Goal: Contribute content: Contribute content

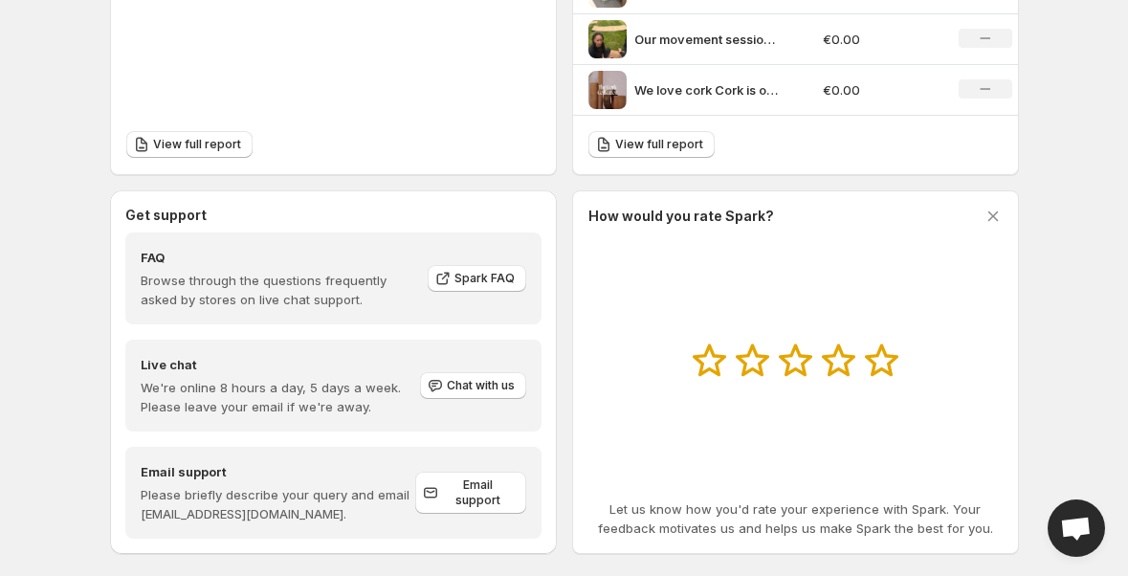
scroll to position [840, 0]
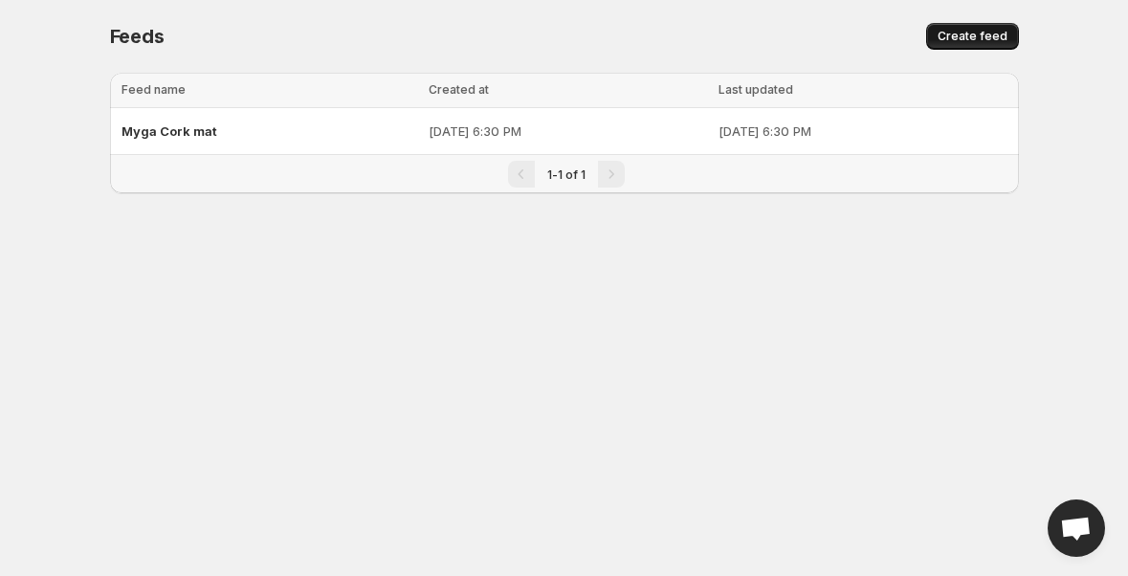
click at [961, 37] on span "Create feed" at bounding box center [973, 36] width 70 height 15
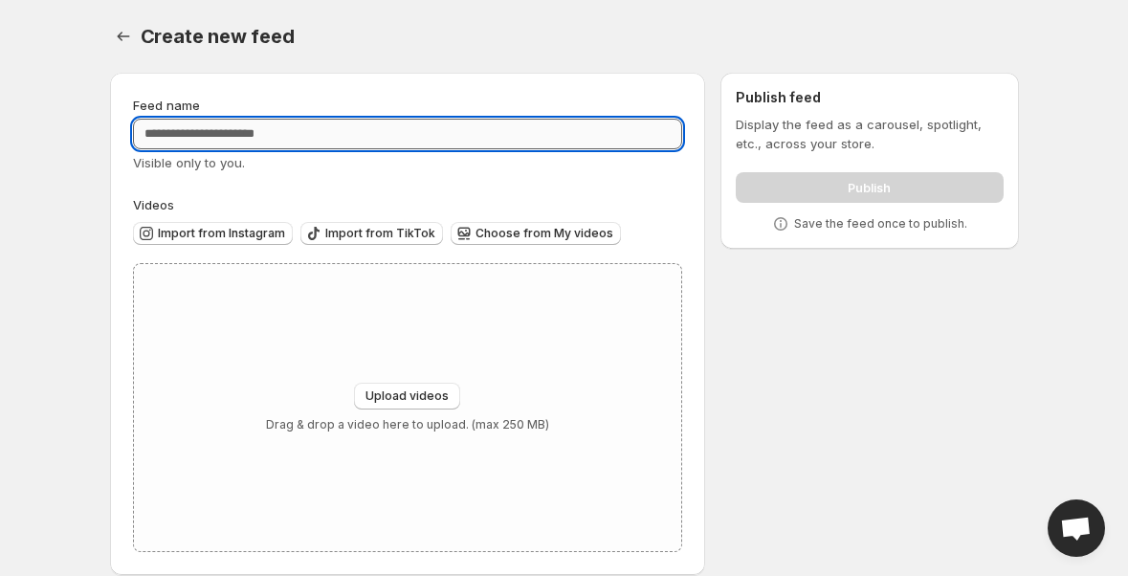
click at [373, 141] on input "Feed name" at bounding box center [408, 134] width 550 height 31
type input "**********"
click at [233, 238] on span "Import from Instagram" at bounding box center [221, 233] width 127 height 15
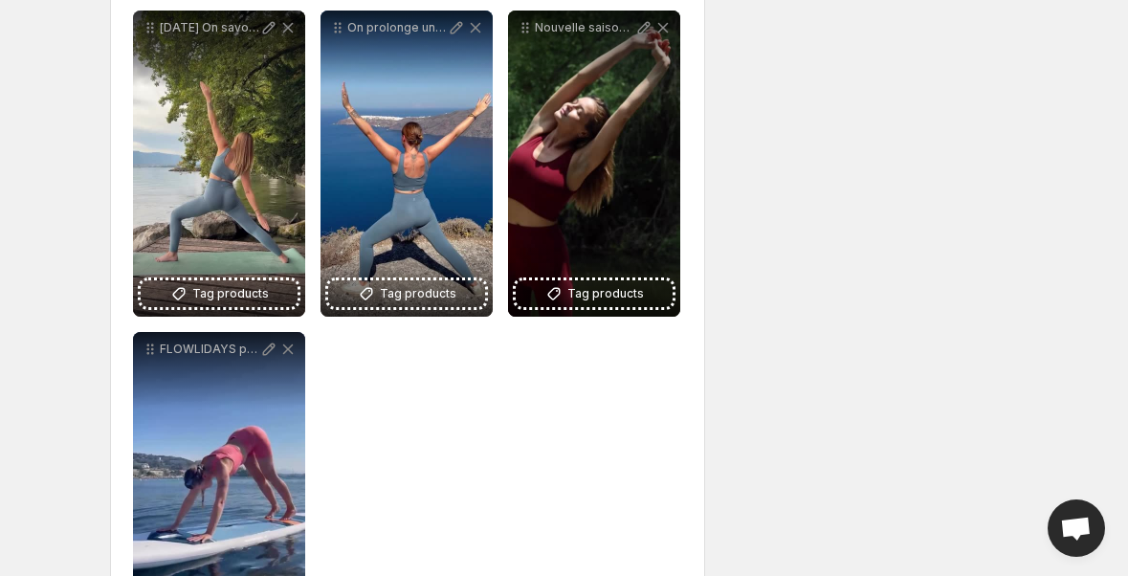
scroll to position [280, 0]
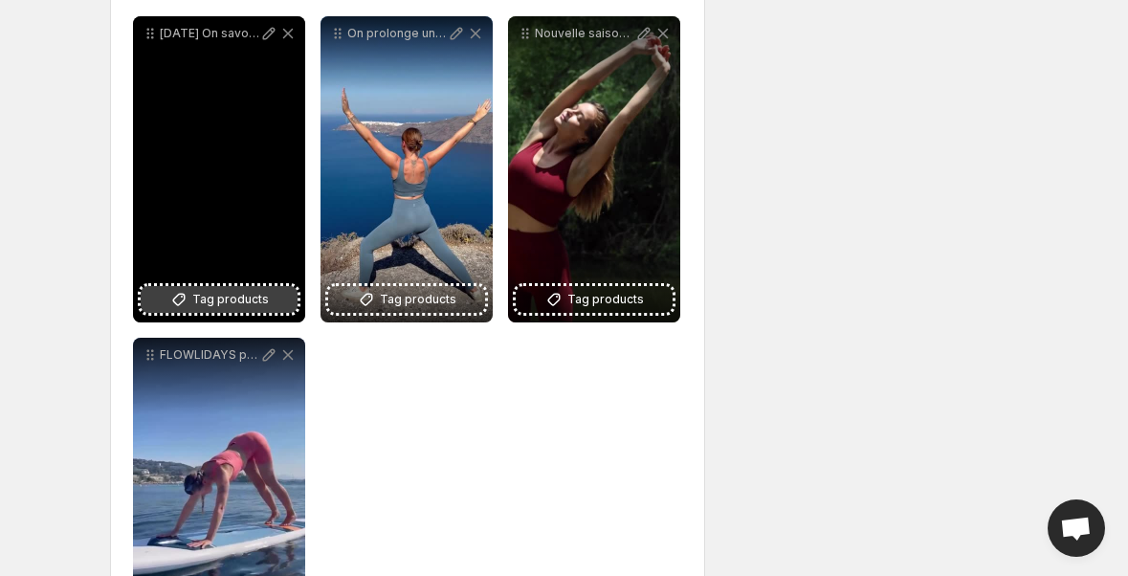
click at [200, 303] on span "Tag products" at bounding box center [230, 299] width 77 height 19
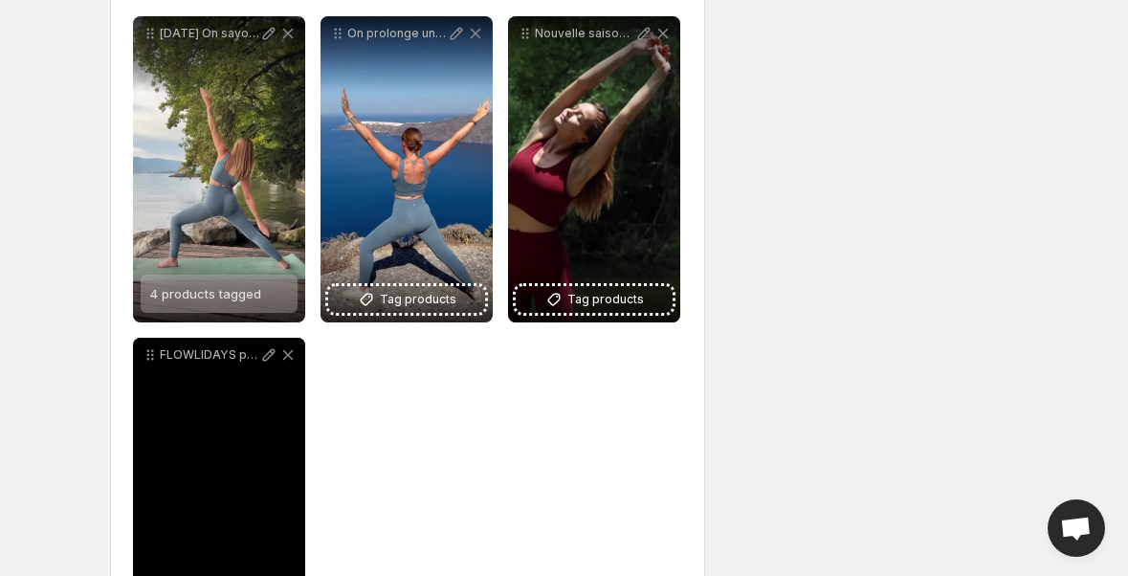
scroll to position [395, 0]
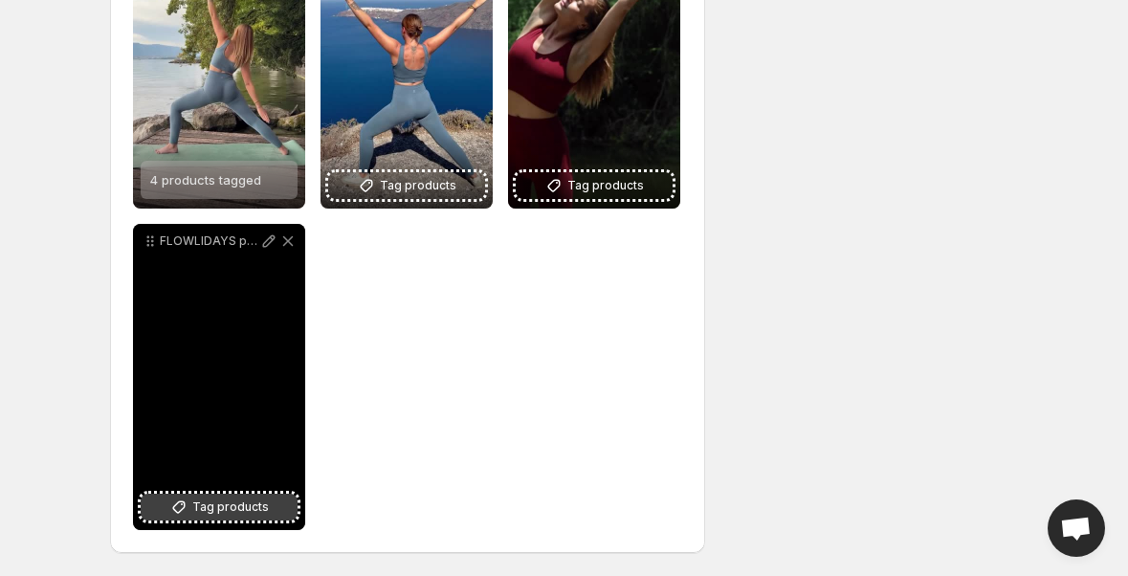
click at [234, 507] on span "Tag products" at bounding box center [230, 507] width 77 height 19
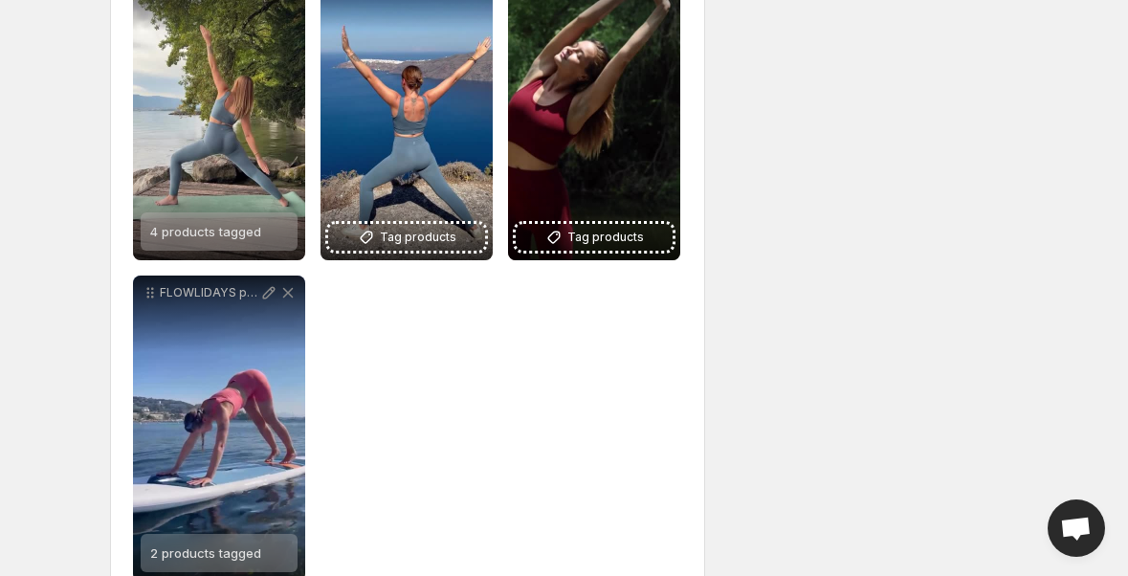
scroll to position [325, 0]
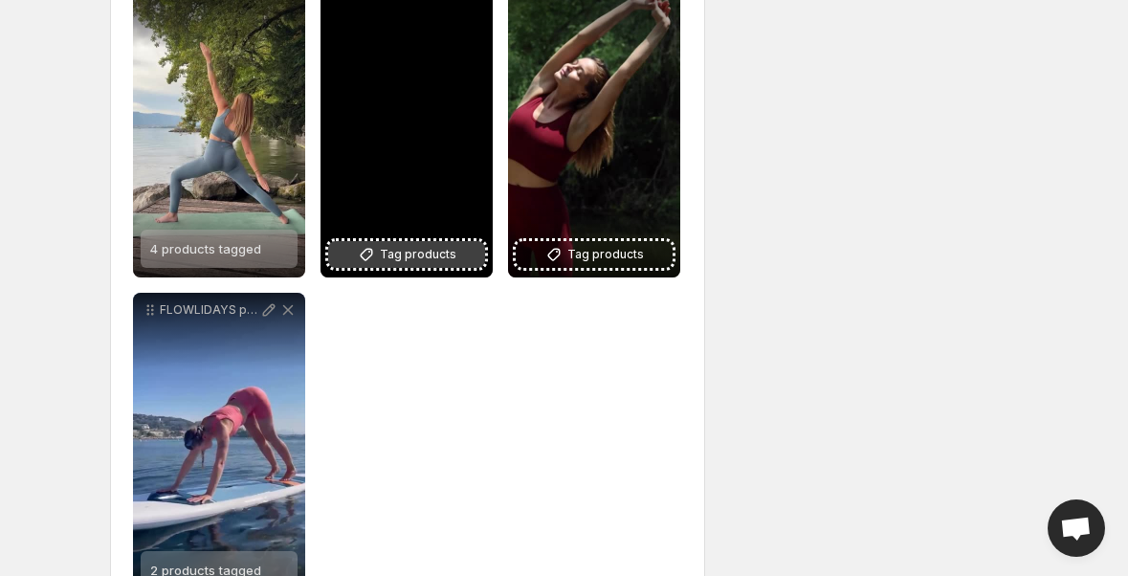
click at [415, 255] on span "Tag products" at bounding box center [418, 254] width 77 height 19
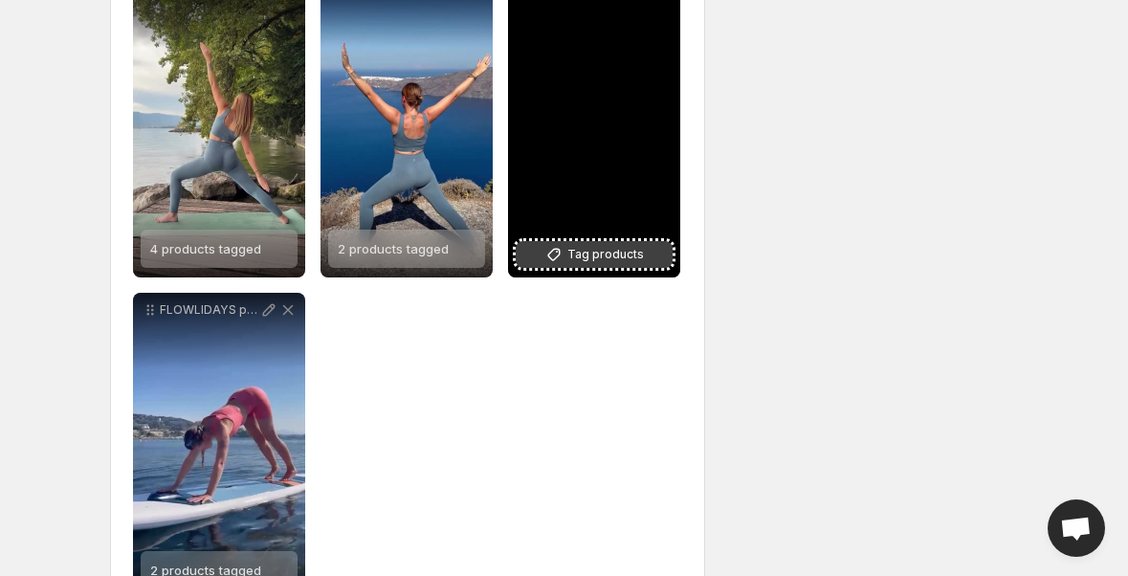
click at [591, 257] on span "Tag products" at bounding box center [605, 254] width 77 height 19
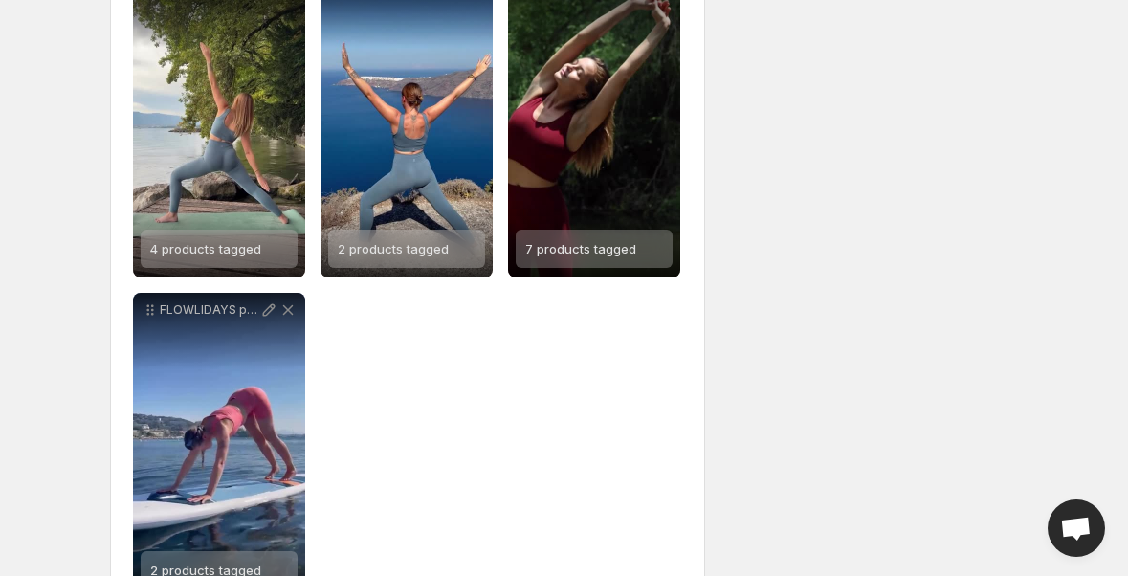
scroll to position [0, 0]
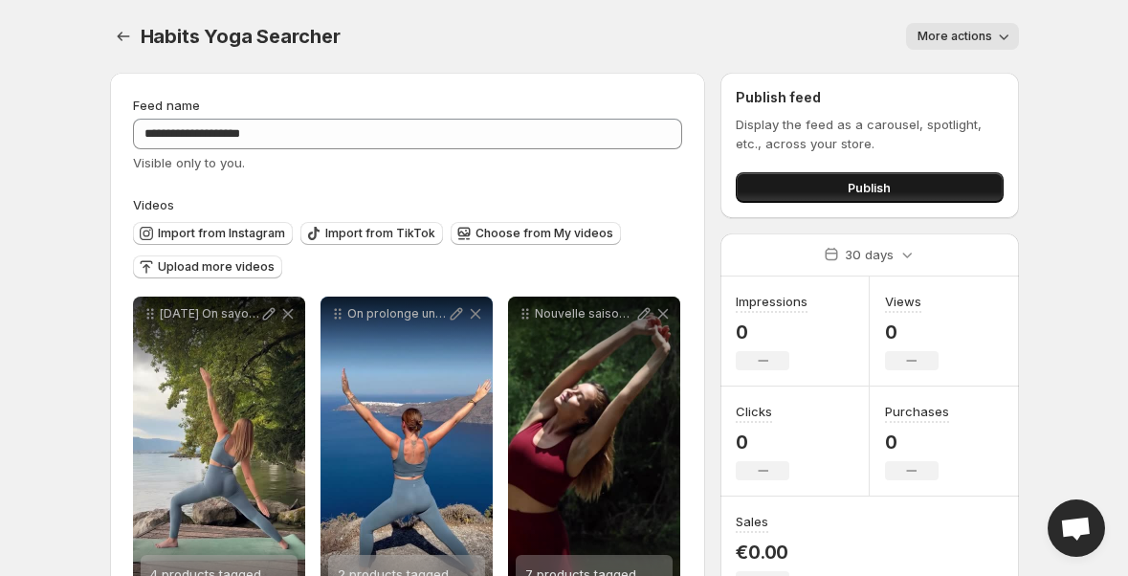
click at [838, 190] on button "Publish" at bounding box center [869, 187] width 267 height 31
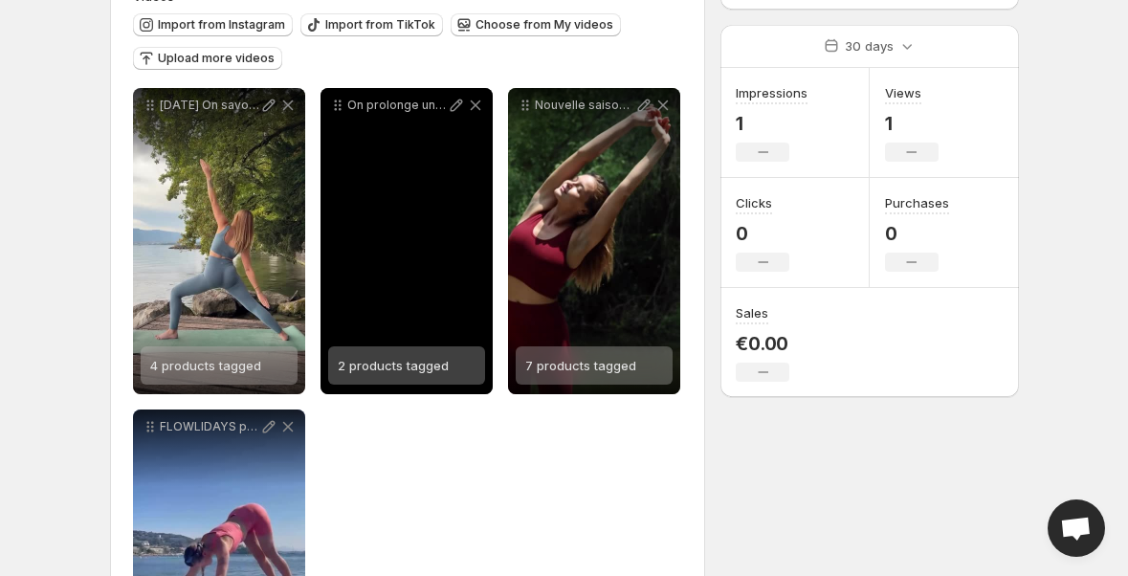
scroll to position [212, 0]
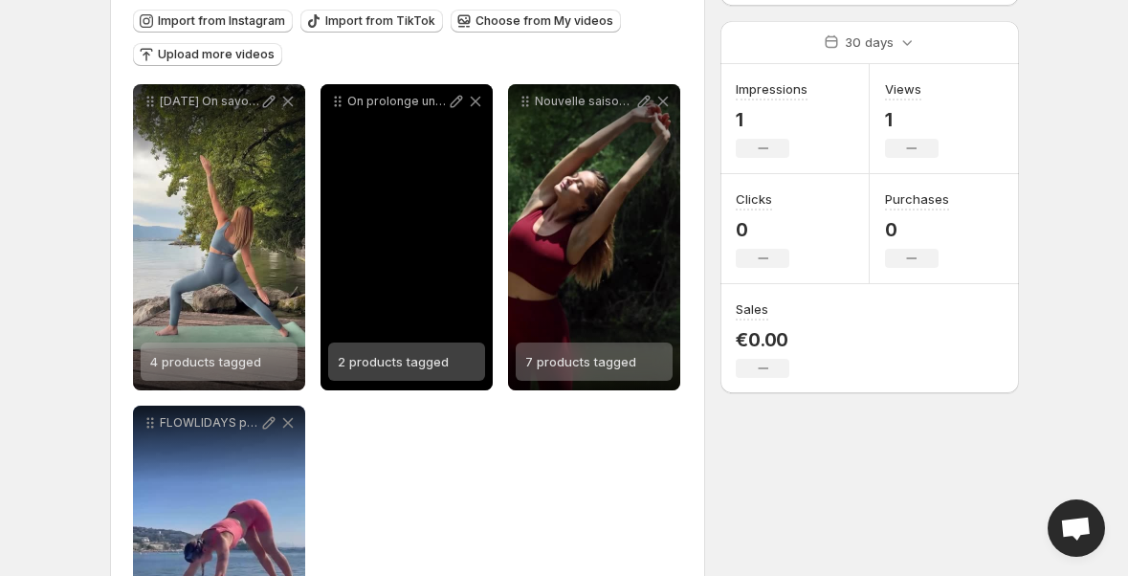
click at [374, 370] on div "2 products tagged" at bounding box center [393, 362] width 111 height 38
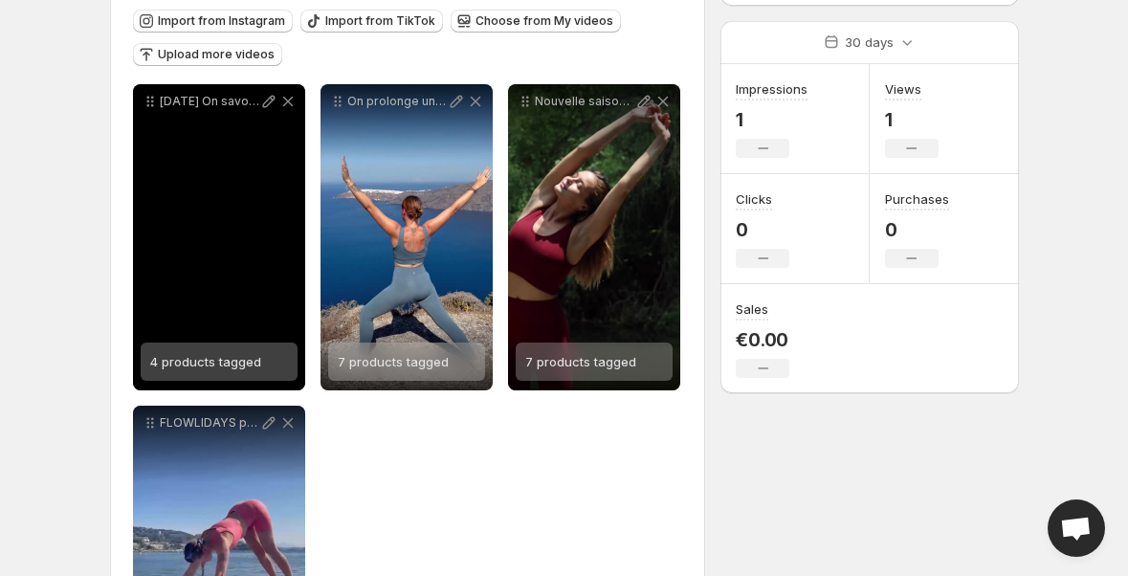
click at [190, 364] on span "4 products tagged" at bounding box center [205, 361] width 111 height 15
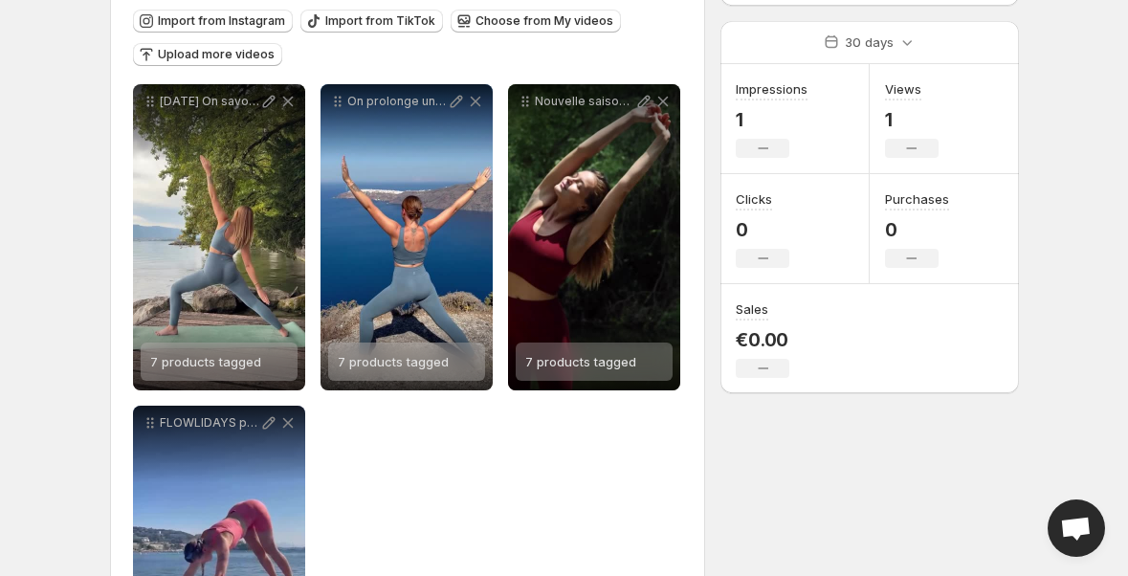
scroll to position [395, 0]
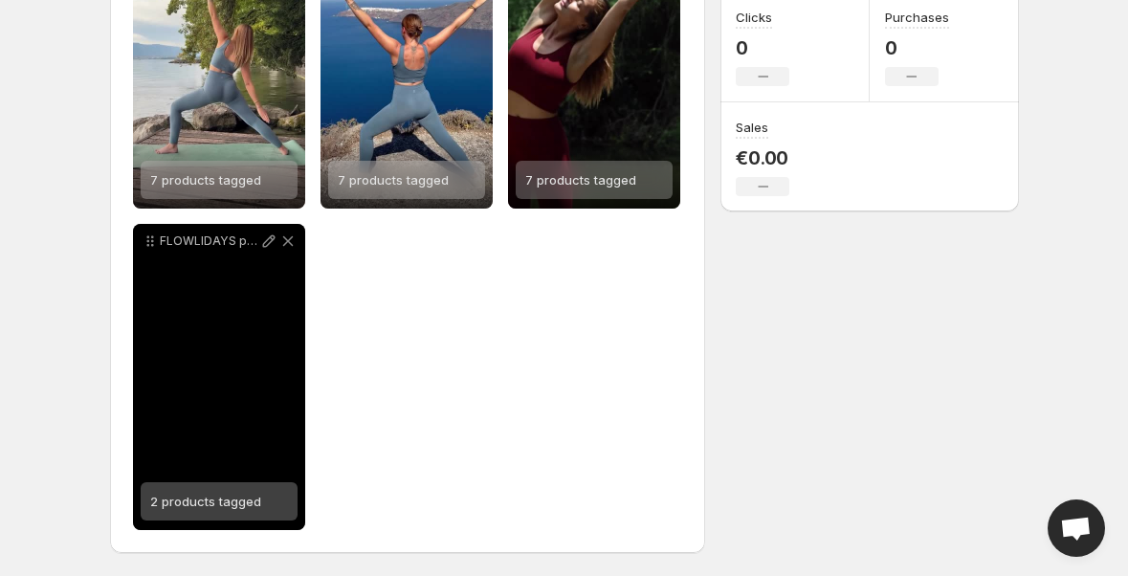
click at [225, 512] on div "2 products tagged" at bounding box center [205, 501] width 111 height 38
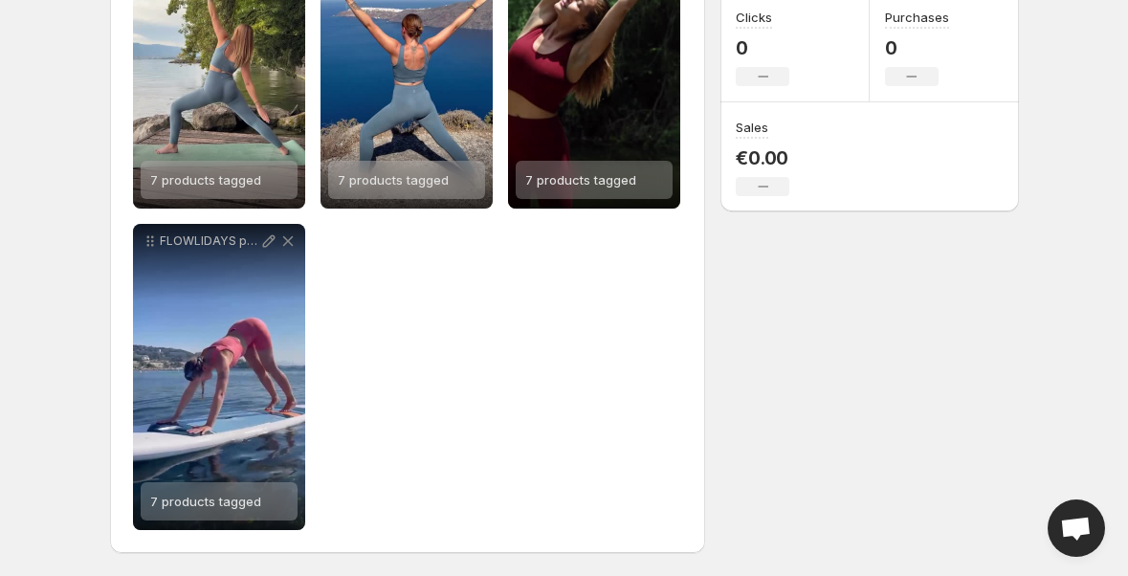
scroll to position [0, 0]
